Goal: Task Accomplishment & Management: Manage account settings

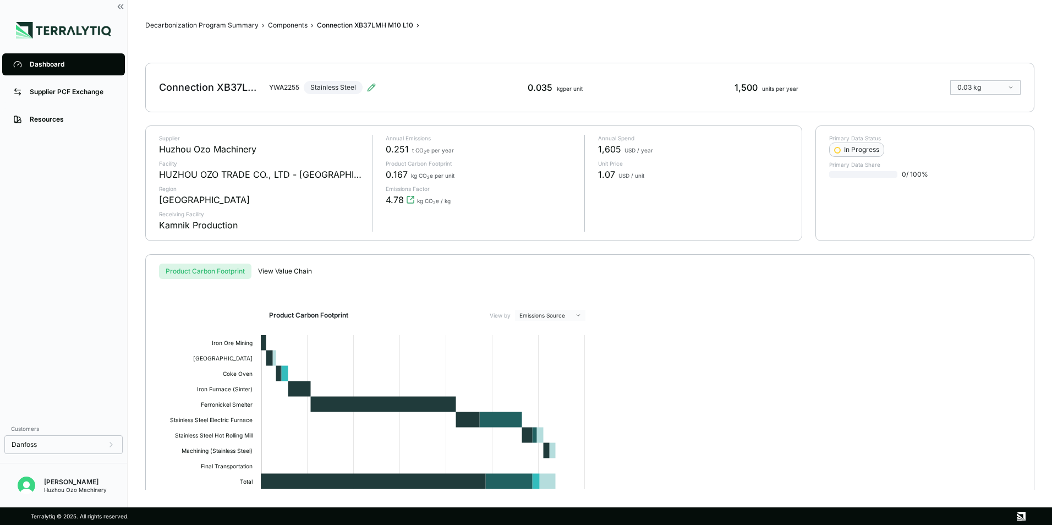
click at [51, 66] on div "Dashboard" at bounding box center [72, 64] width 84 height 9
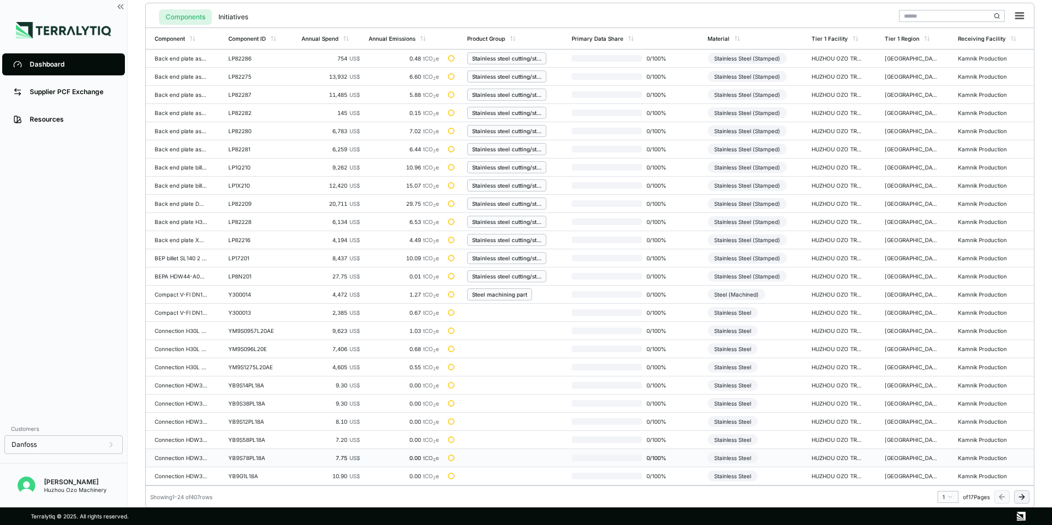
scroll to position [256, 0]
click at [948, 493] on html "Dashboard Supplier PCF Exchange Resources Customers Danfoss [PERSON_NAME] Huzho…" at bounding box center [526, 262] width 1052 height 525
click at [941, 438] on div "3" at bounding box center [945, 435] width 17 height 13
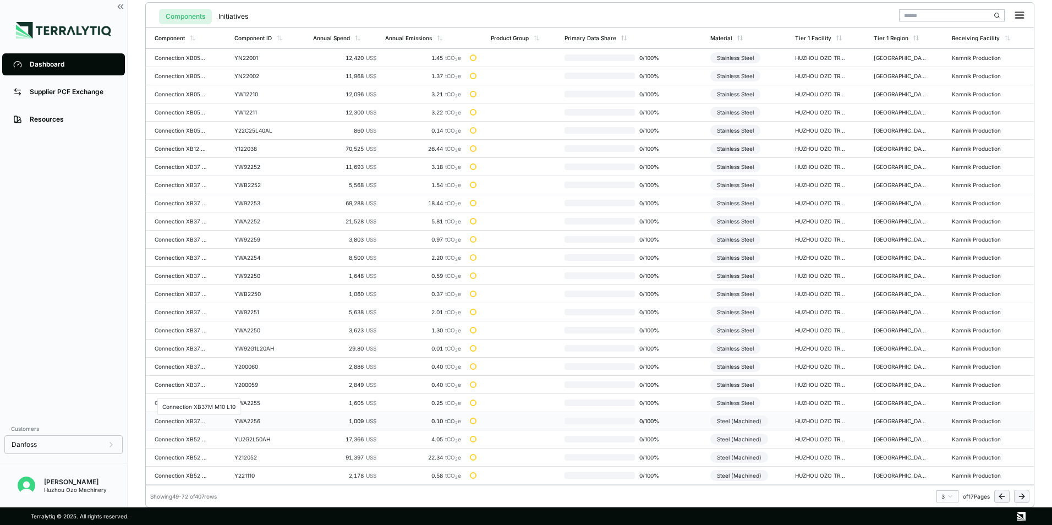
click at [190, 420] on div "Connection XB37M M10 L10" at bounding box center [181, 421] width 53 height 7
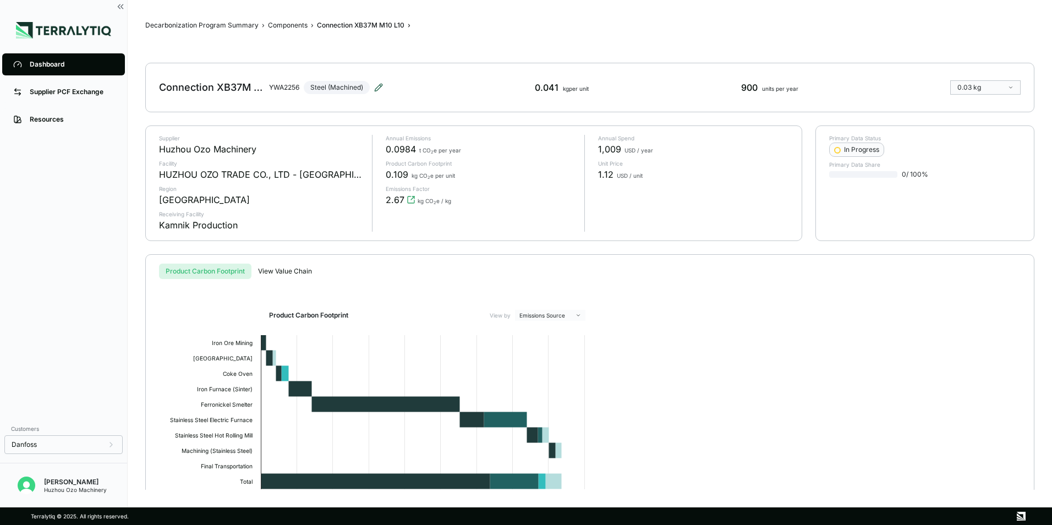
click at [379, 89] on icon at bounding box center [378, 87] width 9 height 9
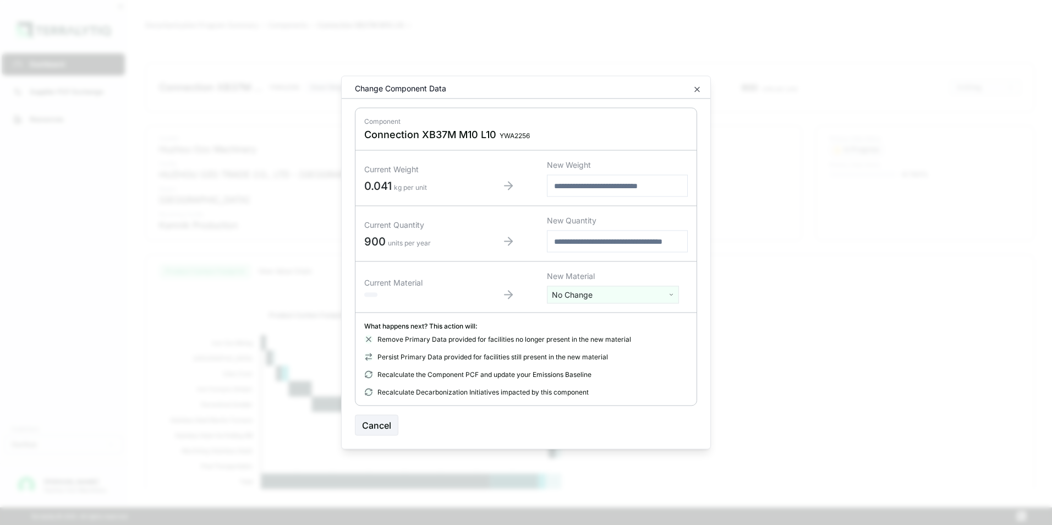
click at [575, 296] on html "Dashboard Supplier PCF Exchange Resources Customers Danfoss [PERSON_NAME] Huzho…" at bounding box center [526, 262] width 1052 height 525
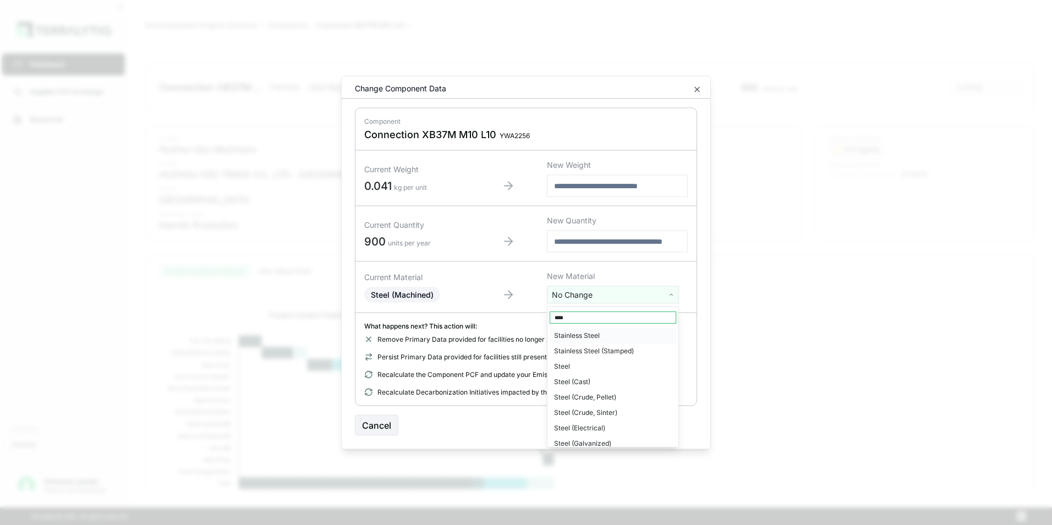
type input "****"
click at [582, 335] on div "Stainless Steel" at bounding box center [613, 335] width 127 height 15
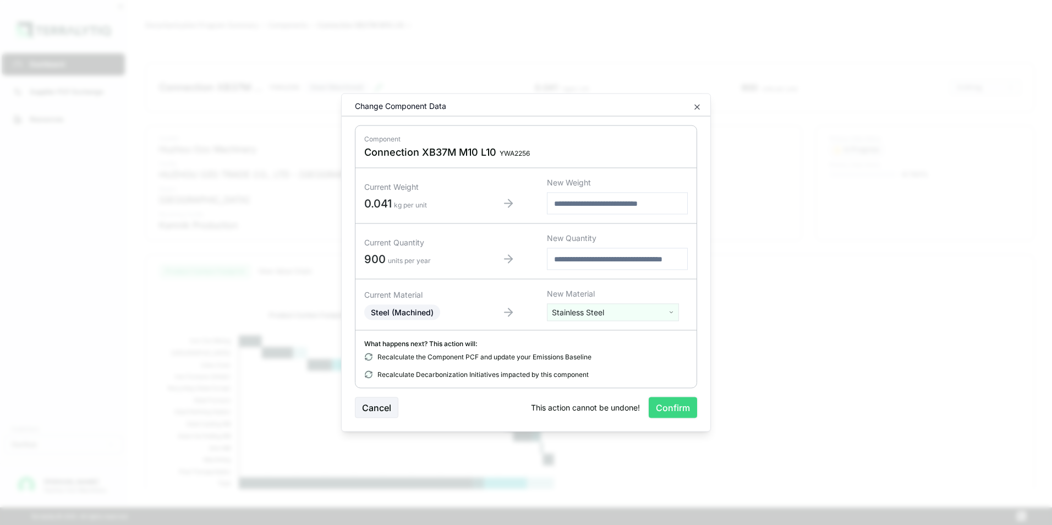
click at [668, 404] on button "Confirm" at bounding box center [673, 407] width 48 height 21
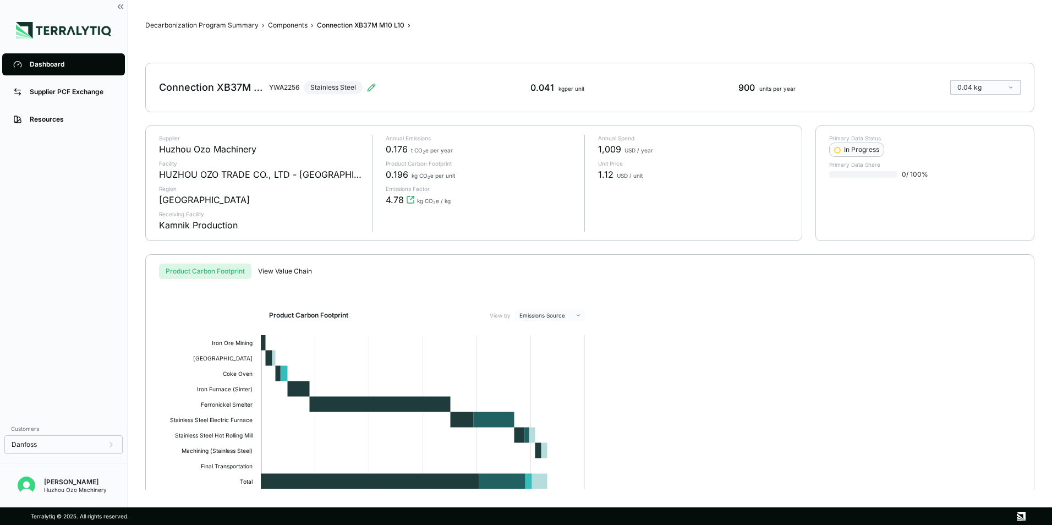
click at [63, 63] on div "Dashboard" at bounding box center [72, 64] width 84 height 9
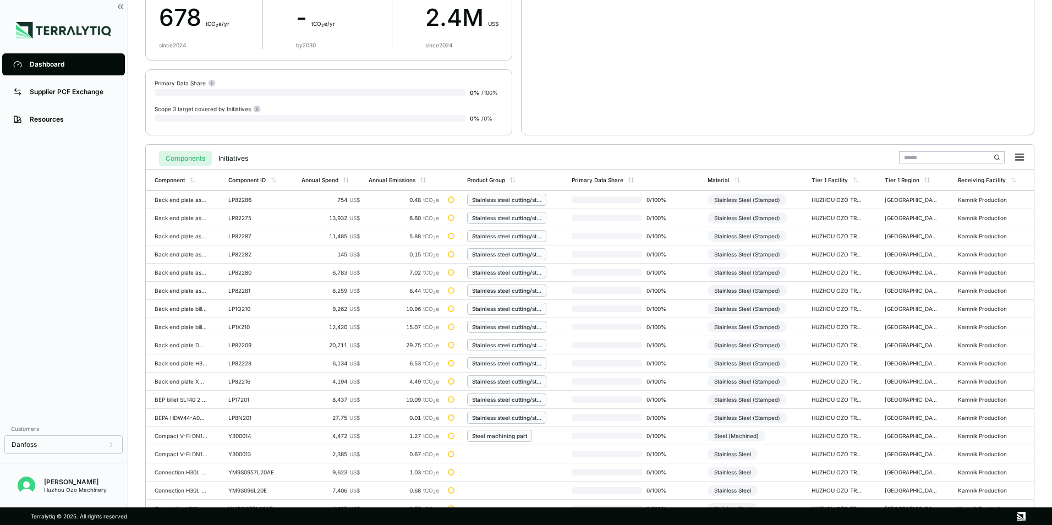
scroll to position [256, 0]
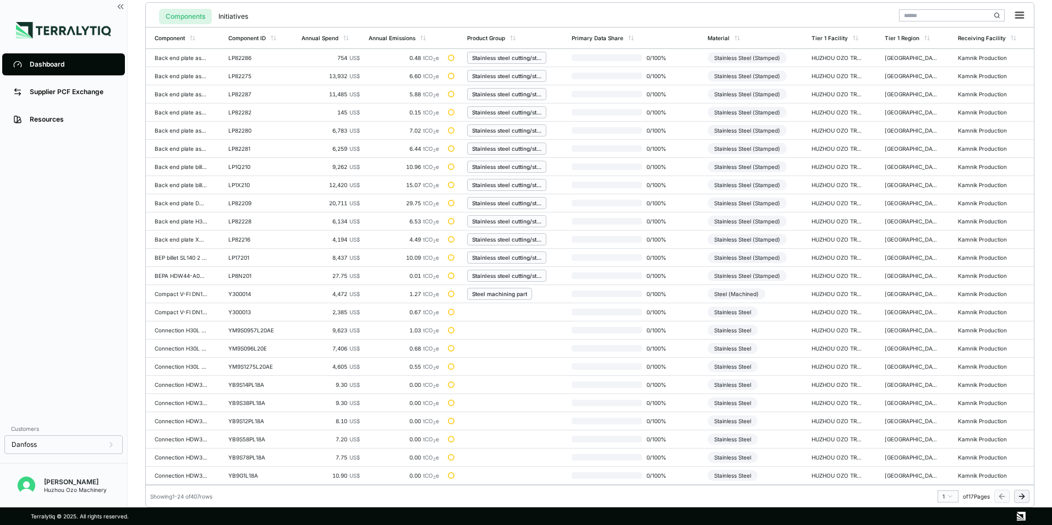
click at [952, 496] on html "Dashboard Supplier PCF Exchange Resources Customers Danfoss [PERSON_NAME] Huzho…" at bounding box center [526, 262] width 1052 height 525
click at [942, 437] on div "3" at bounding box center [945, 435] width 17 height 13
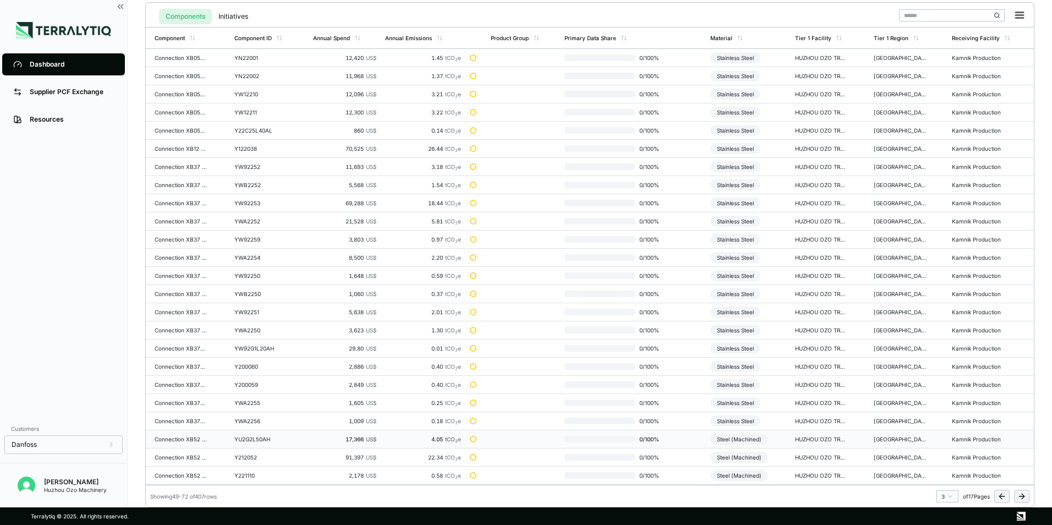
click at [190, 441] on div "Connection XB52 G2 18mm L50.H" at bounding box center [181, 439] width 53 height 7
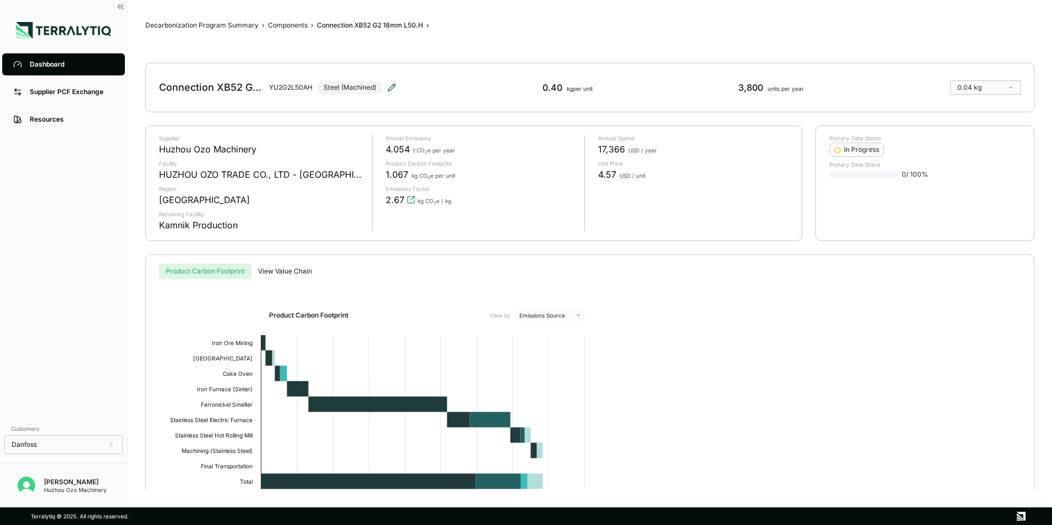
click at [392, 86] on icon at bounding box center [391, 87] width 9 height 9
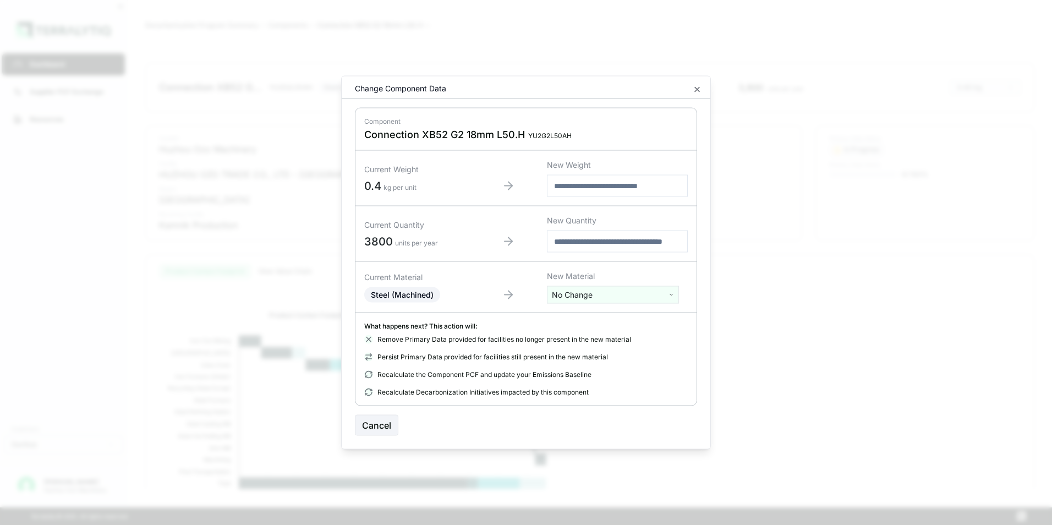
click at [583, 297] on html "Dashboard Supplier PCF Exchange Resources Customers Danfoss [PERSON_NAME] Huzho…" at bounding box center [526, 262] width 1052 height 525
type input "****"
click at [579, 333] on div "Stainless Steel" at bounding box center [613, 335] width 127 height 15
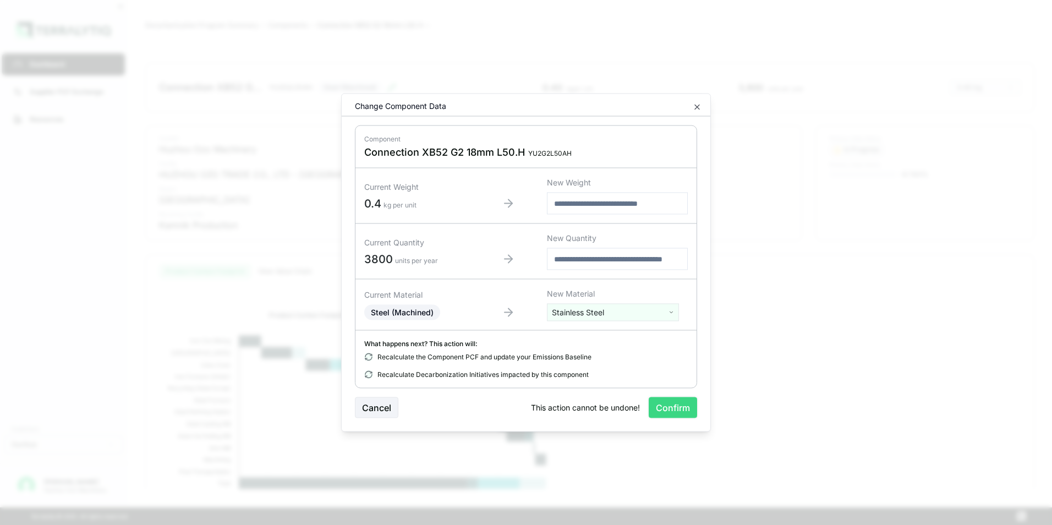
click at [672, 406] on button "Confirm" at bounding box center [673, 407] width 48 height 21
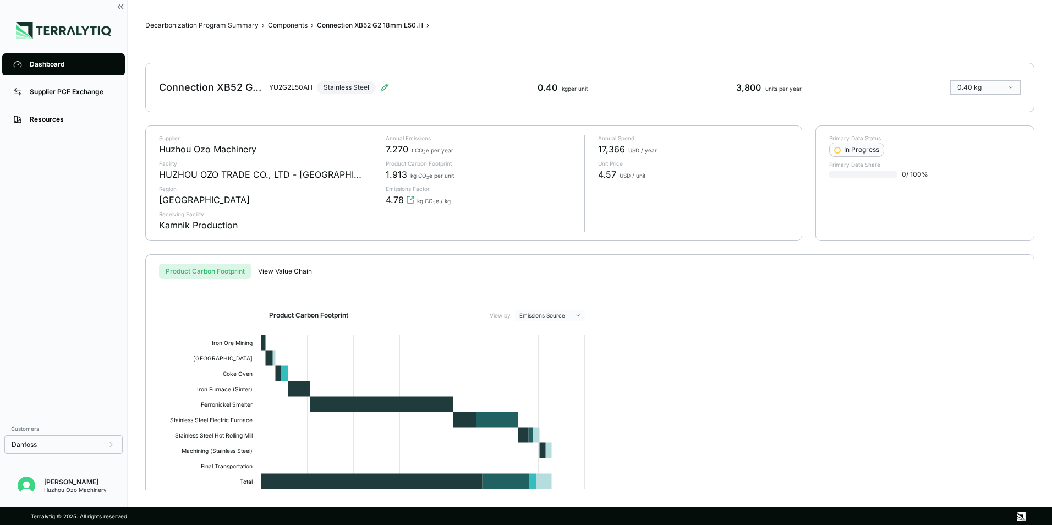
click at [48, 64] on div "Dashboard" at bounding box center [72, 64] width 84 height 9
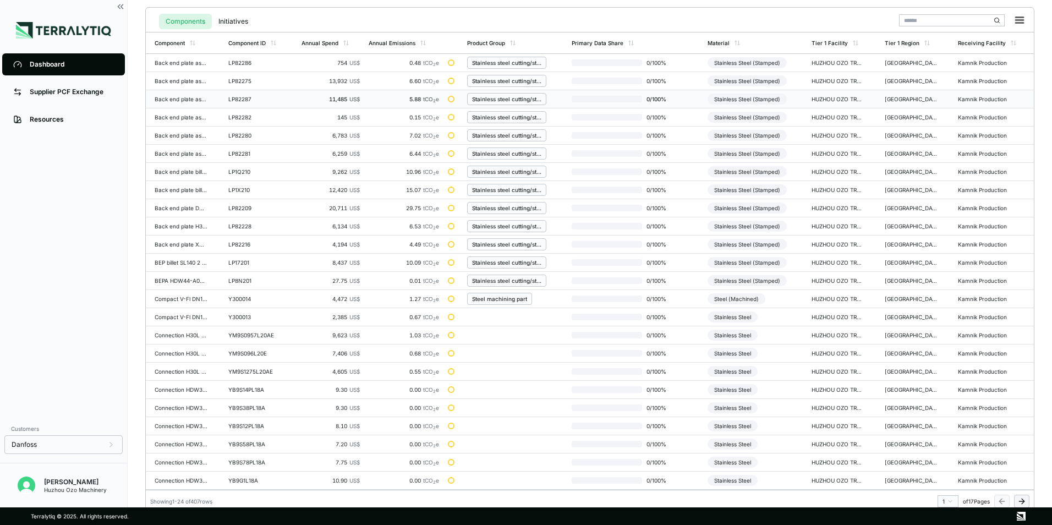
scroll to position [256, 0]
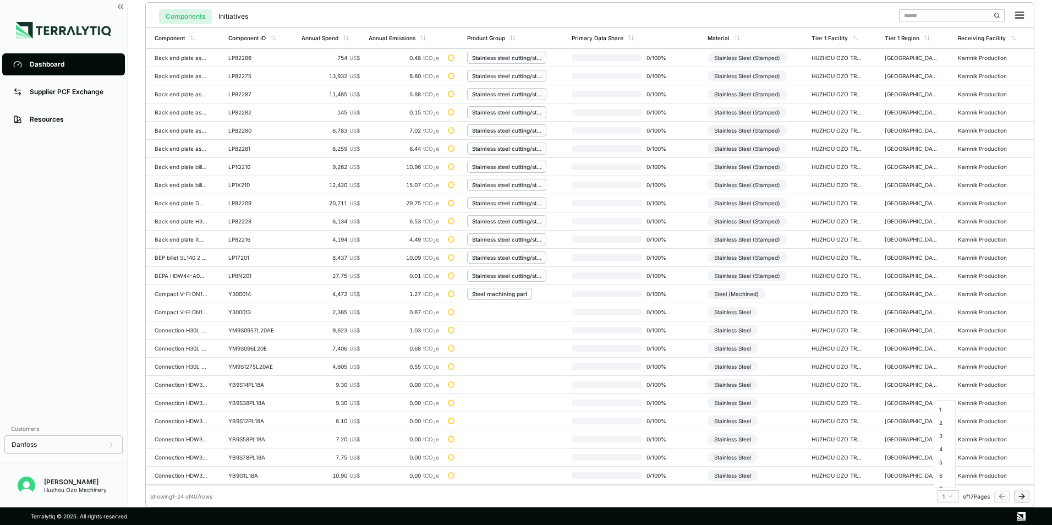
click at [950, 499] on html "Dashboard Supplier PCF Exchange Resources Customers Danfoss [PERSON_NAME] Huzho…" at bounding box center [526, 262] width 1052 height 525
click at [942, 438] on div "3" at bounding box center [945, 435] width 17 height 13
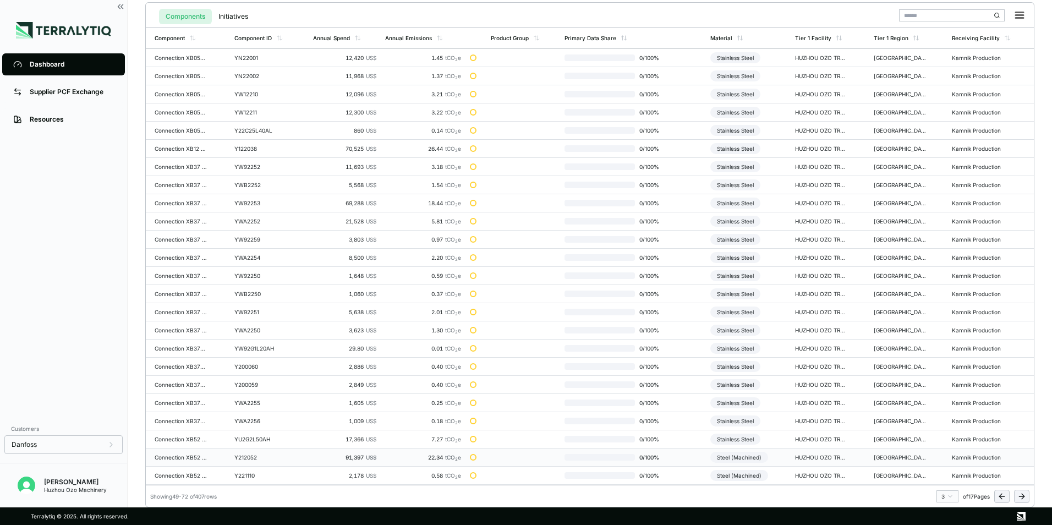
click at [188, 458] on div "Connection XB52 G2" L=50 PN25 new" at bounding box center [181, 457] width 53 height 7
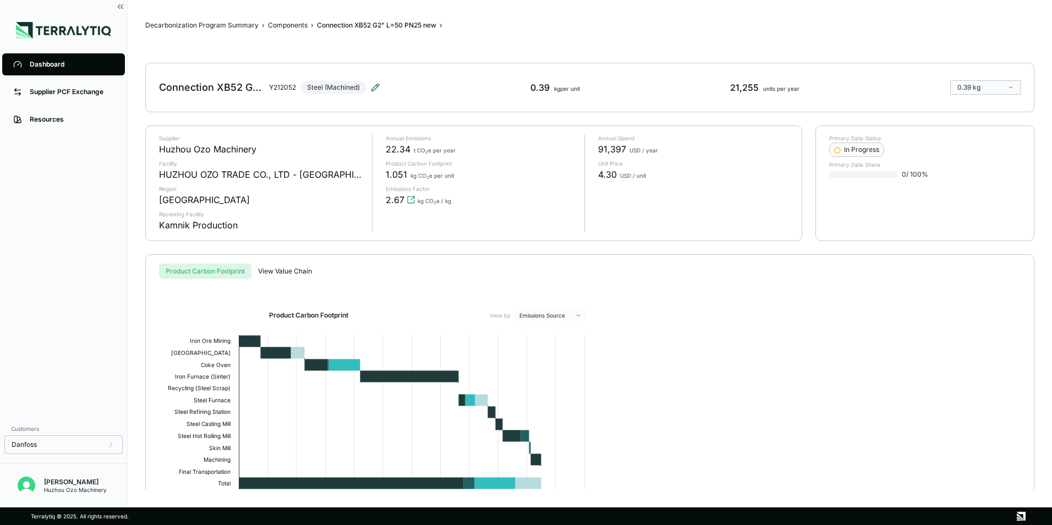
click at [376, 86] on icon at bounding box center [375, 87] width 9 height 9
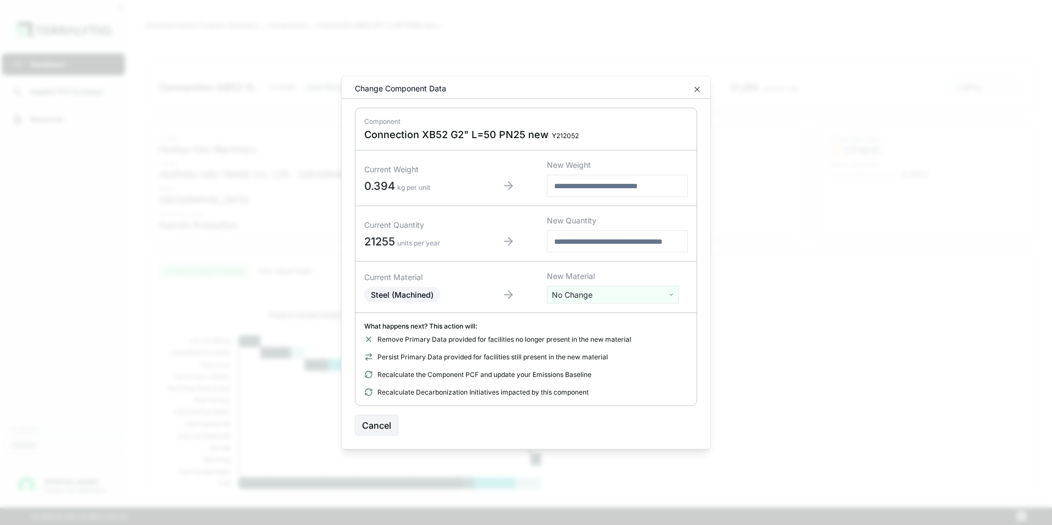
click at [591, 292] on html "Dashboard Supplier PCF Exchange Resources Customers Danfoss [PERSON_NAME] Huzho…" at bounding box center [526, 262] width 1052 height 525
type input "***"
click at [583, 350] on div "Stainless Steel" at bounding box center [613, 350] width 127 height 15
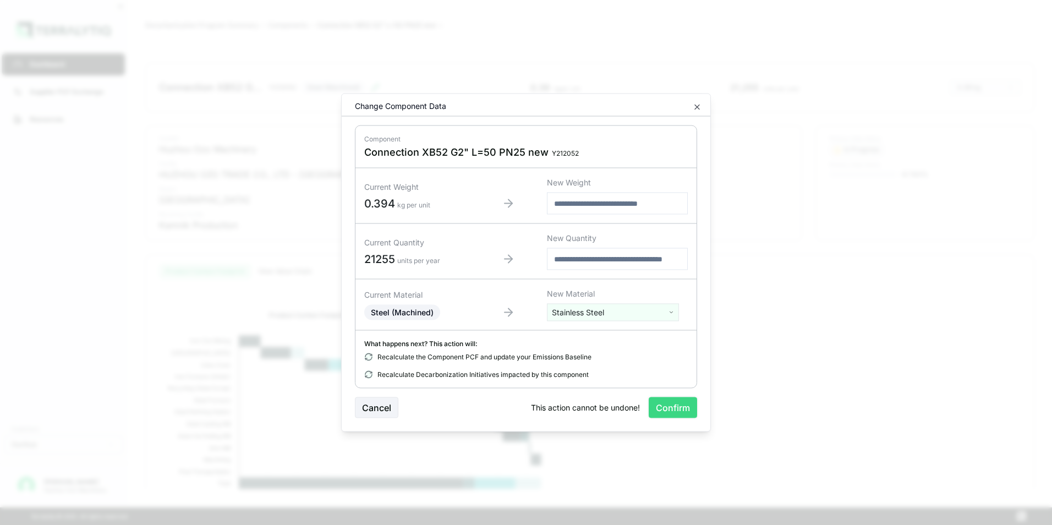
click at [676, 406] on button "Confirm" at bounding box center [673, 407] width 48 height 21
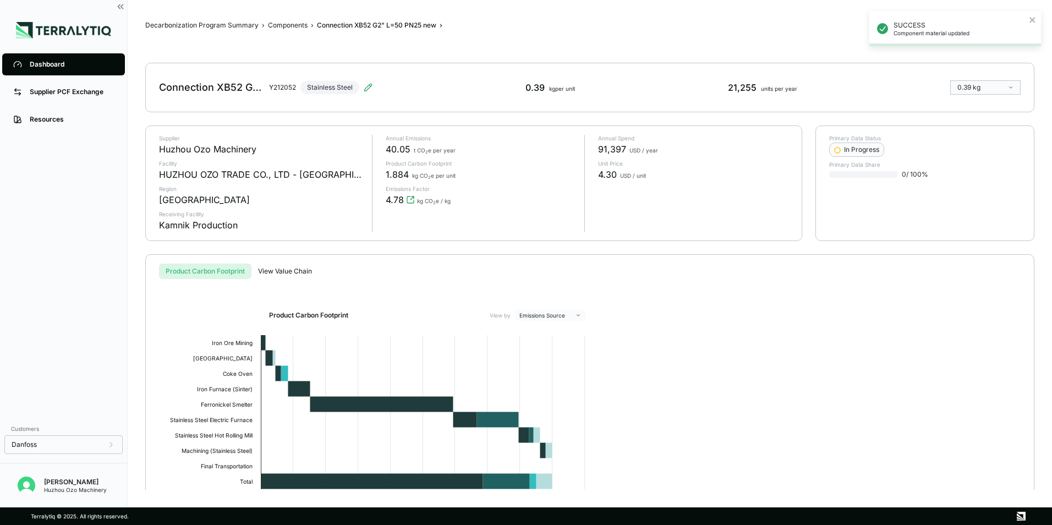
click at [47, 67] on div "Dashboard" at bounding box center [72, 64] width 84 height 9
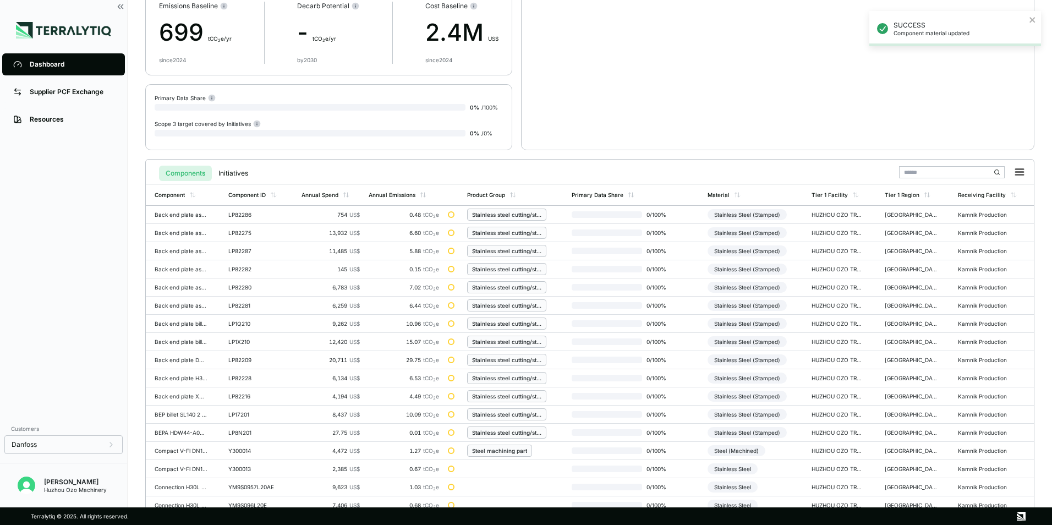
scroll to position [256, 0]
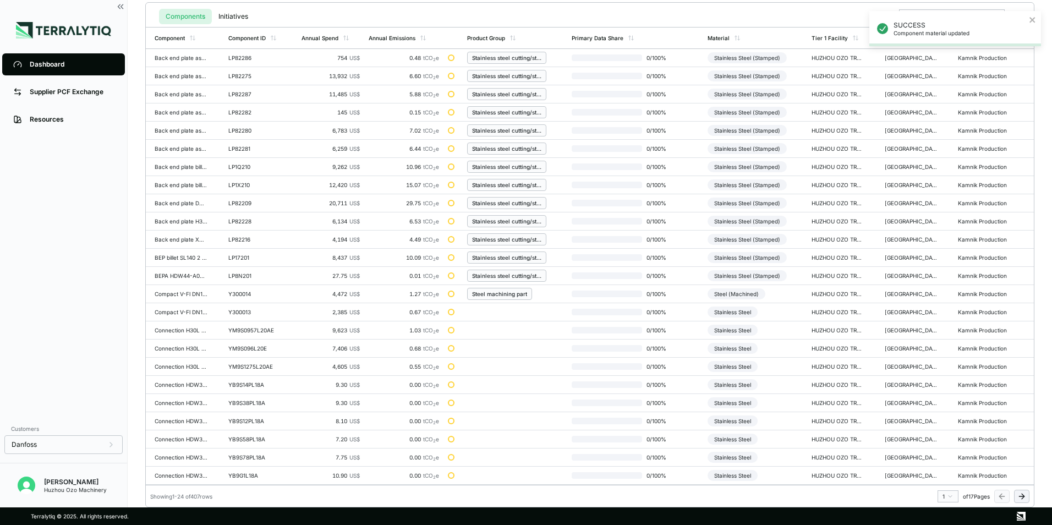
click at [950, 496] on html "SUCCESS Component material updated Dashboard Supplier PCF Exchange Resources Cu…" at bounding box center [526, 262] width 1052 height 525
click at [946, 438] on div "3" at bounding box center [945, 435] width 17 height 13
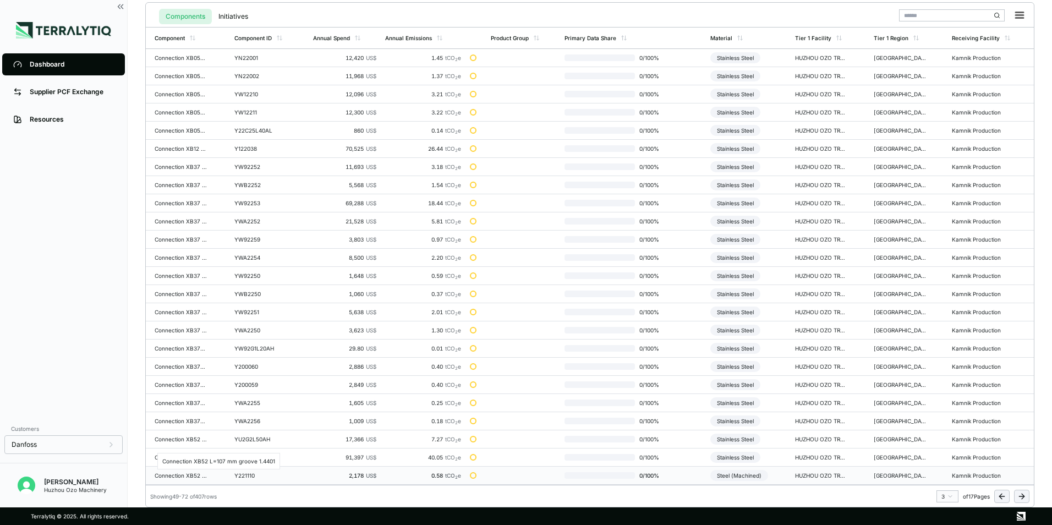
click at [185, 478] on div "Connection XB52 L=107 mm groove 1.4401" at bounding box center [181, 475] width 53 height 7
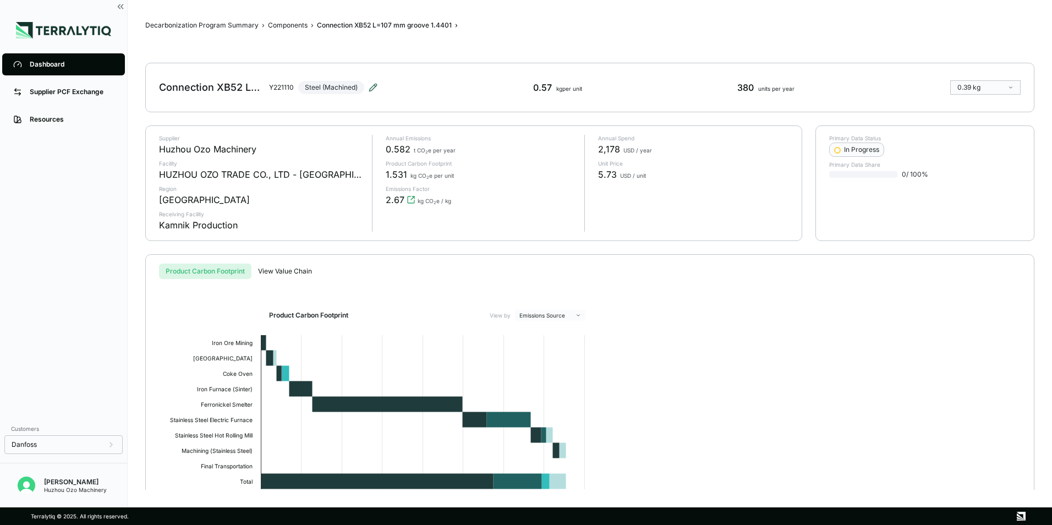
click at [376, 88] on icon at bounding box center [373, 87] width 9 height 9
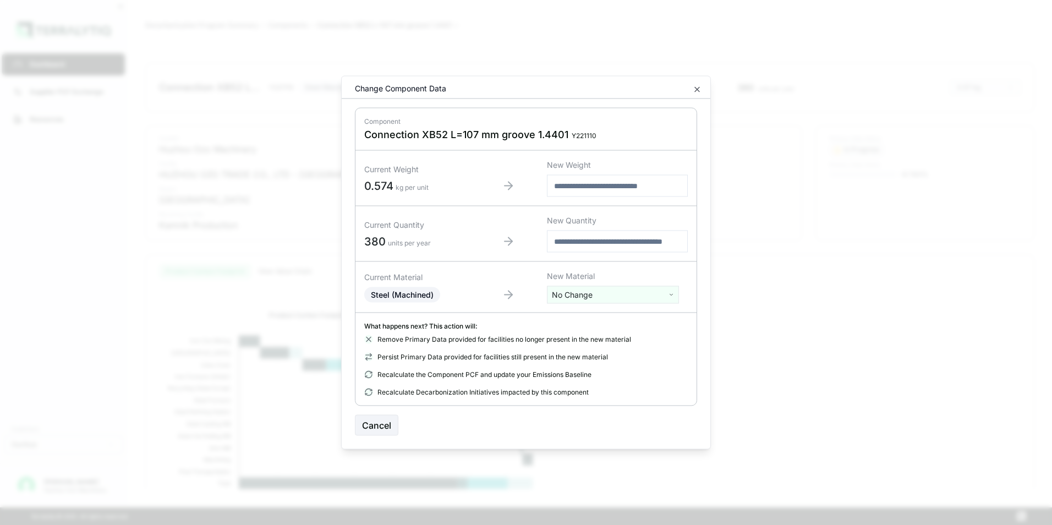
click at [610, 297] on html "Dashboard Supplier PCF Exchange Resources Customers Danfoss [PERSON_NAME] Huzho…" at bounding box center [526, 262] width 1052 height 525
type input "****"
click at [585, 337] on div "Stainless Steel" at bounding box center [613, 335] width 127 height 15
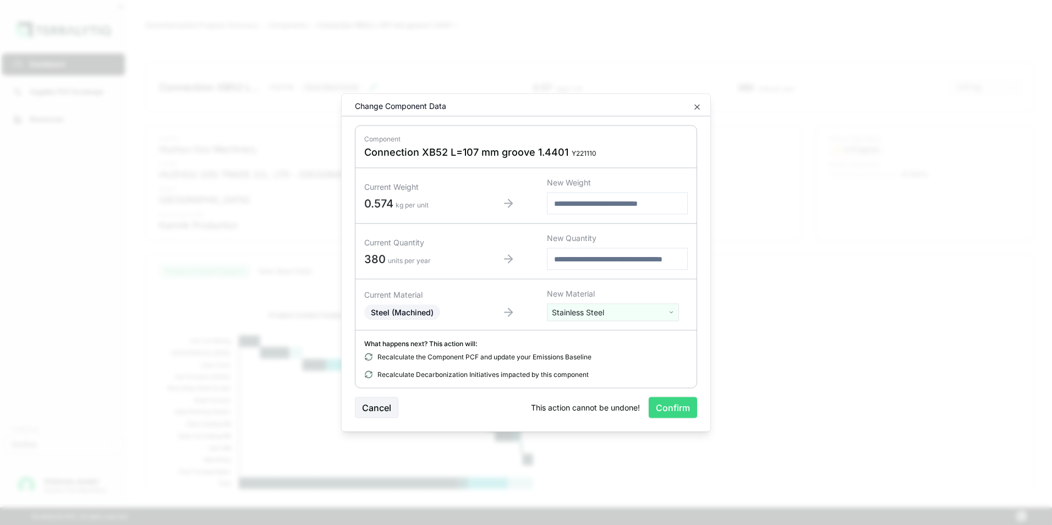
click at [682, 411] on button "Confirm" at bounding box center [673, 407] width 48 height 21
